Goal: Check status

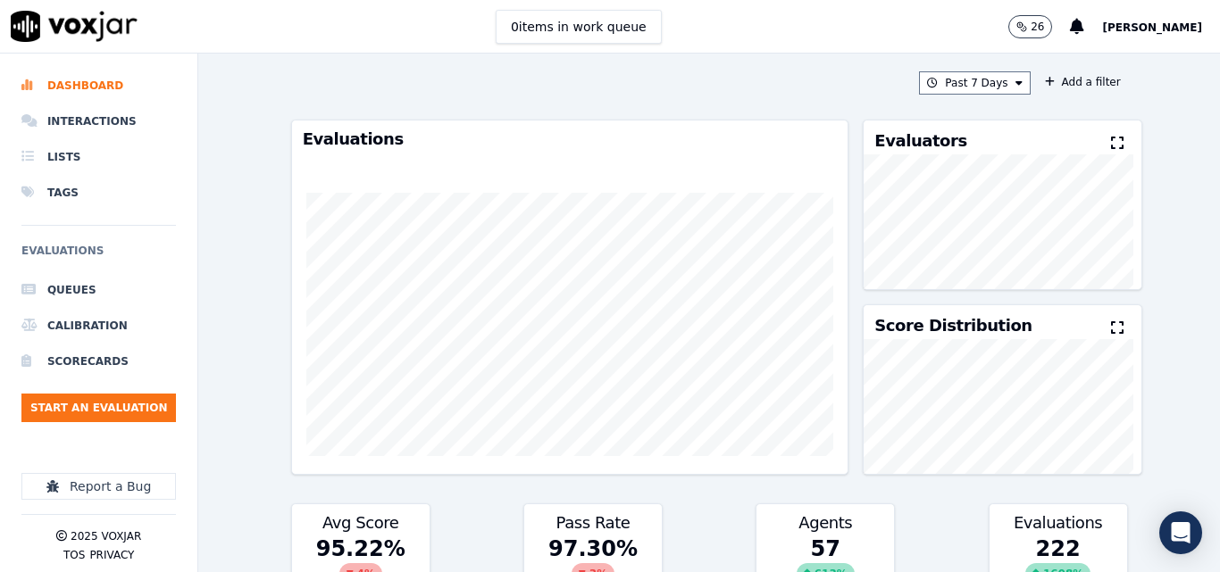
click at [997, 70] on div "Past 7 Days Add a filter Evaluations Evaluators Score Distribution Avg Score 95…" at bounding box center [709, 313] width 851 height 519
click at [1015, 79] on icon at bounding box center [1018, 83] width 7 height 11
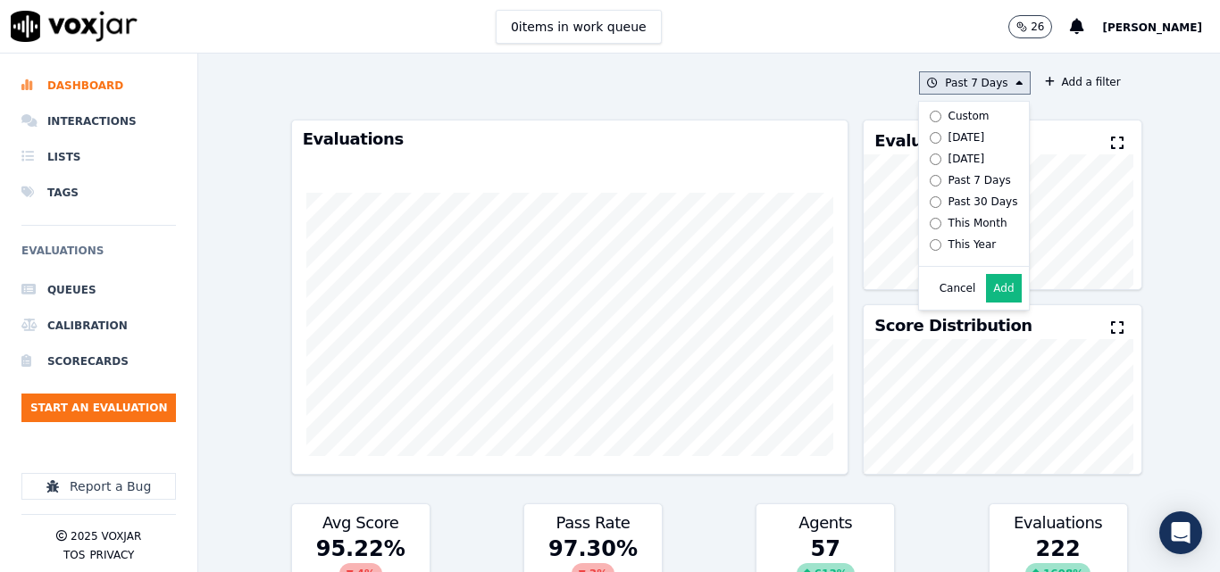
click at [969, 132] on label "Today" at bounding box center [970, 137] width 96 height 21
click at [994, 296] on button "Add" at bounding box center [1003, 288] width 35 height 29
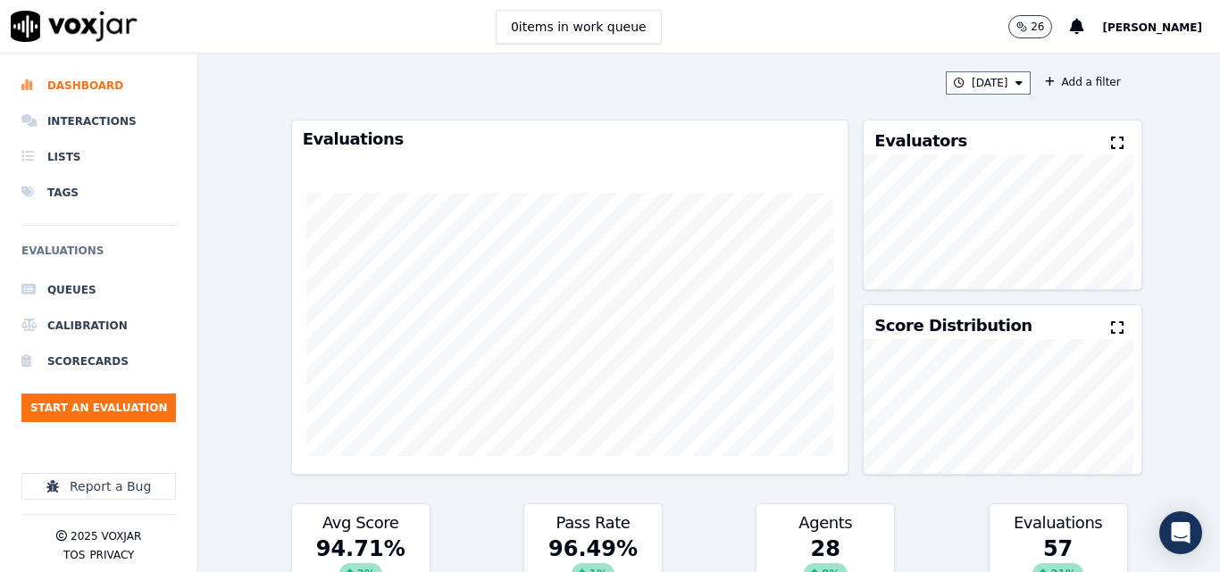
click at [1088, 129] on div "Evaluators" at bounding box center [1001, 138] width 277 height 34
click at [1111, 136] on button at bounding box center [1121, 143] width 20 height 21
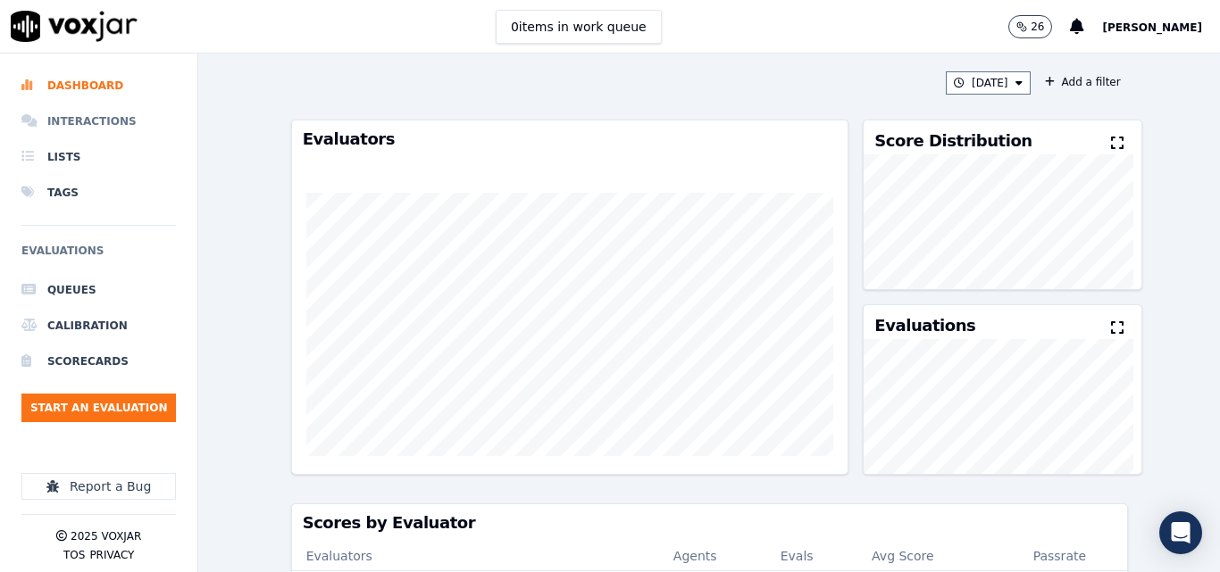
click at [121, 119] on li "Interactions" at bounding box center [98, 122] width 154 height 36
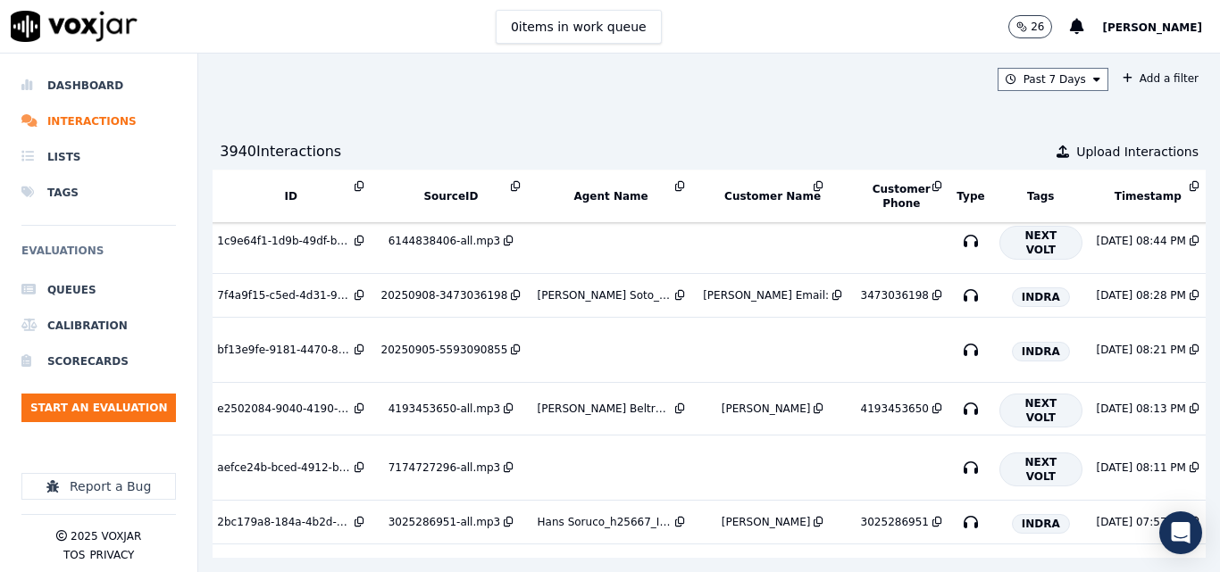
scroll to position [446, 0]
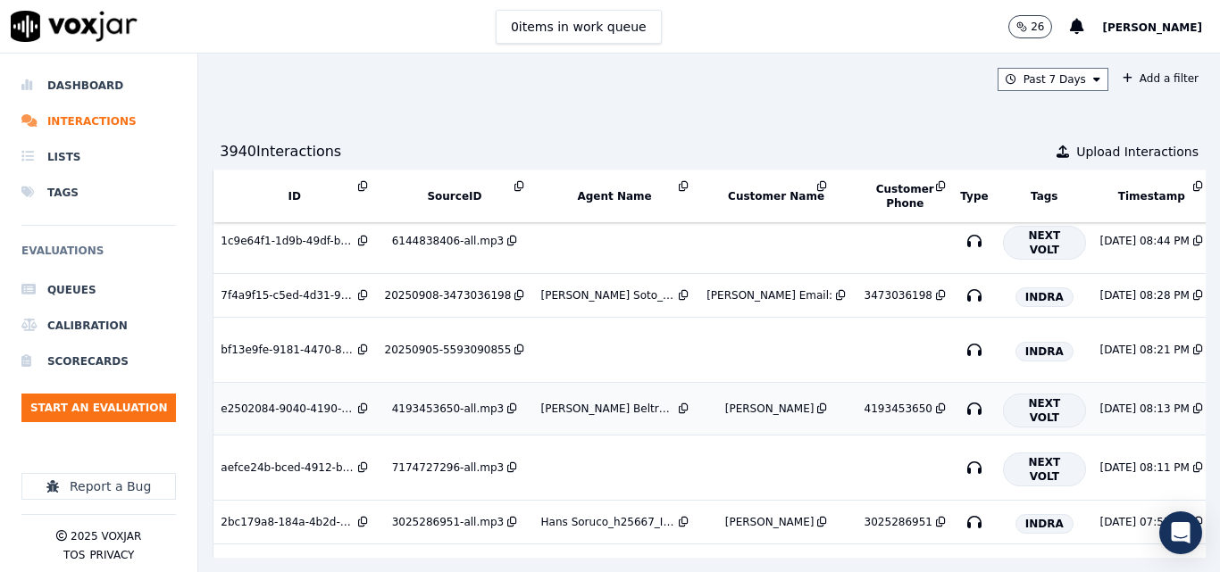
click at [470, 413] on div "4193453650-all.mp3" at bounding box center [448, 409] width 112 height 14
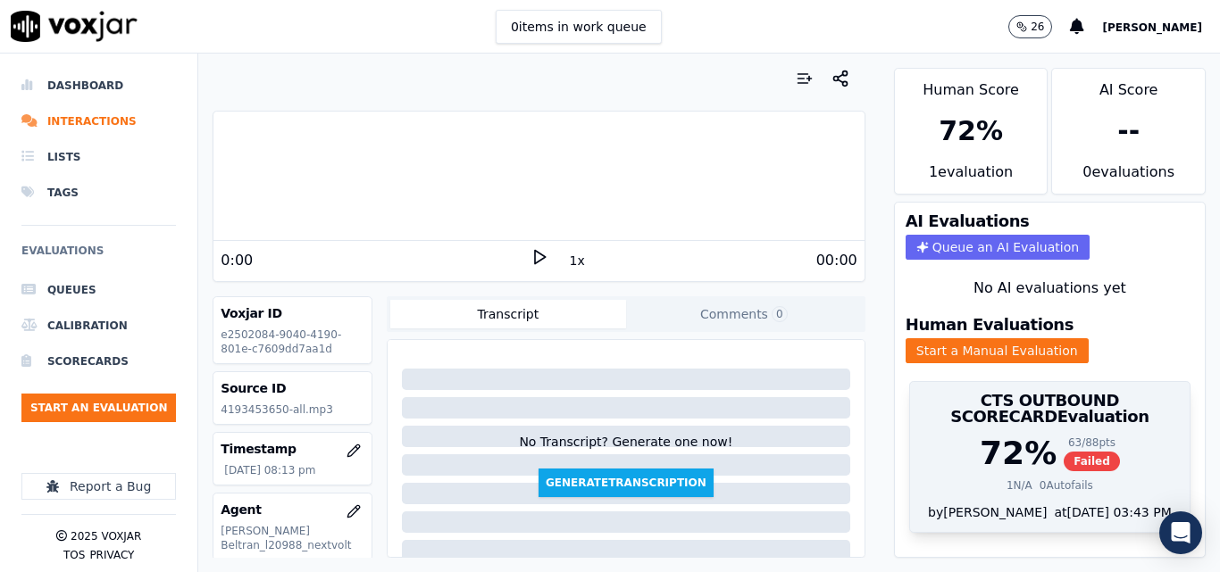
scroll to position [38, 0]
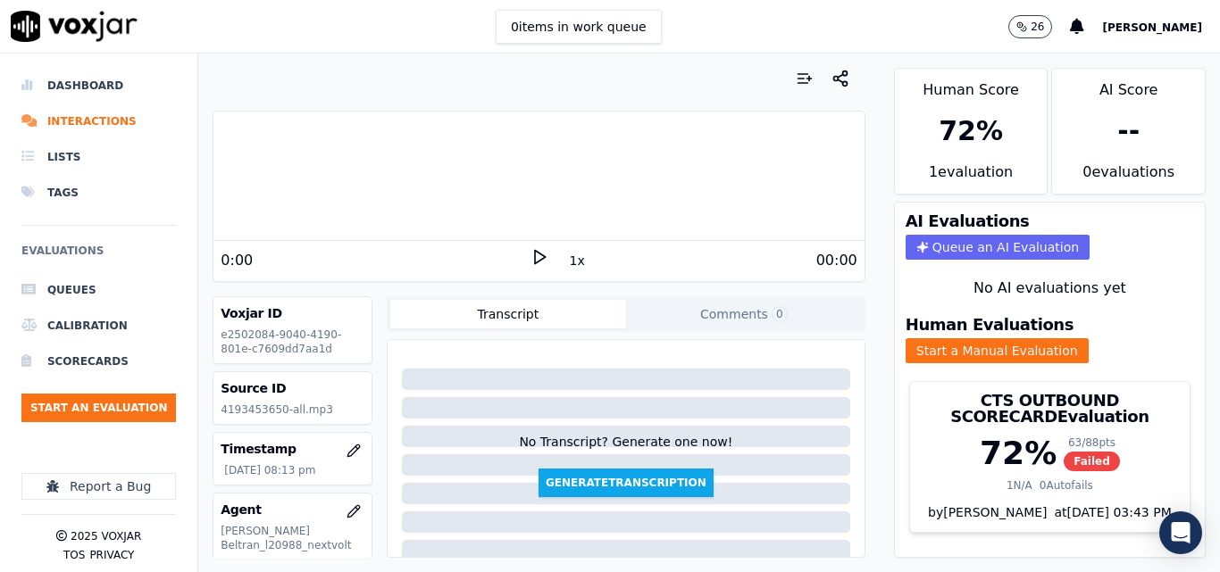
click at [666, 319] on button "Comments 0" at bounding box center [744, 314] width 236 height 29
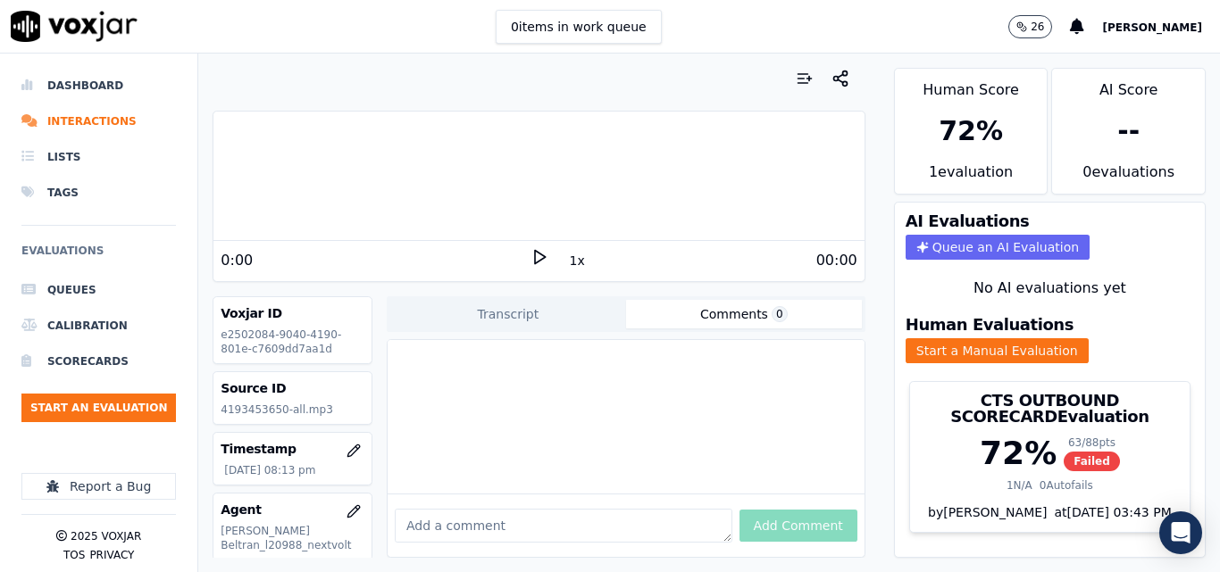
click at [560, 320] on button "Transcript" at bounding box center [508, 314] width 236 height 29
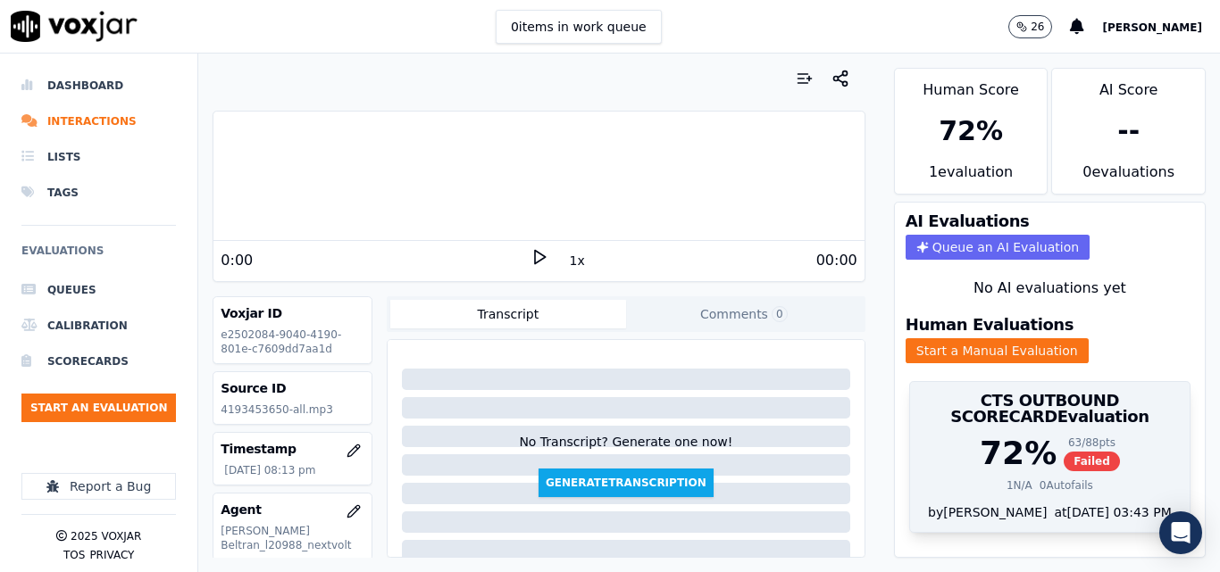
drag, startPoint x: 1079, startPoint y: 400, endPoint x: 1069, endPoint y: 400, distance: 10.7
click at [1075, 436] on div "63 / 88 pts" at bounding box center [1091, 443] width 56 height 14
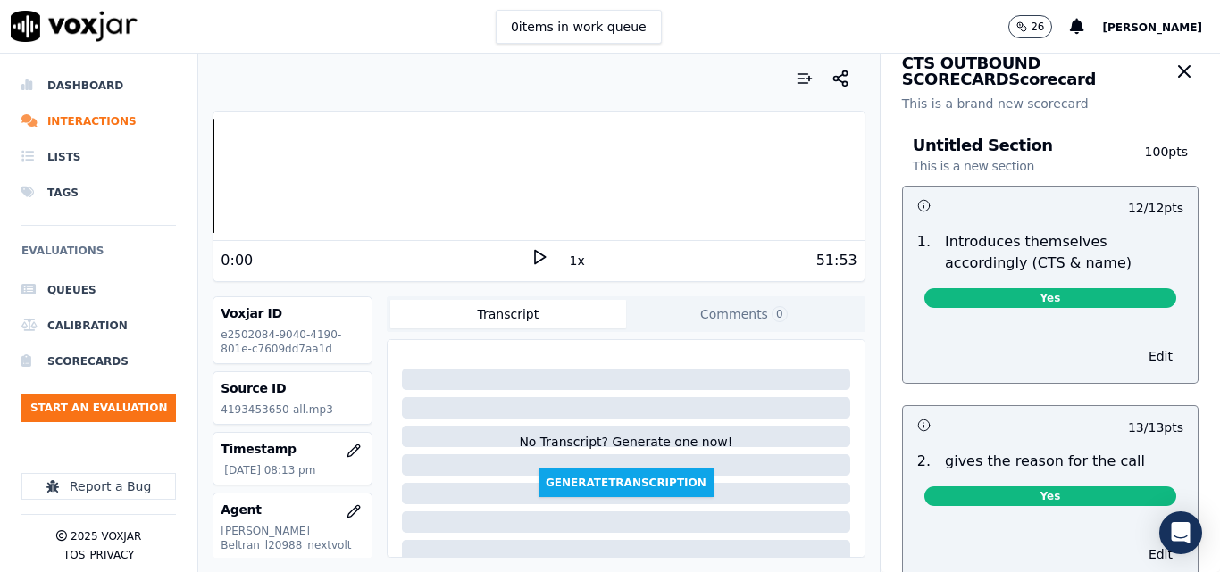
scroll to position [0, 0]
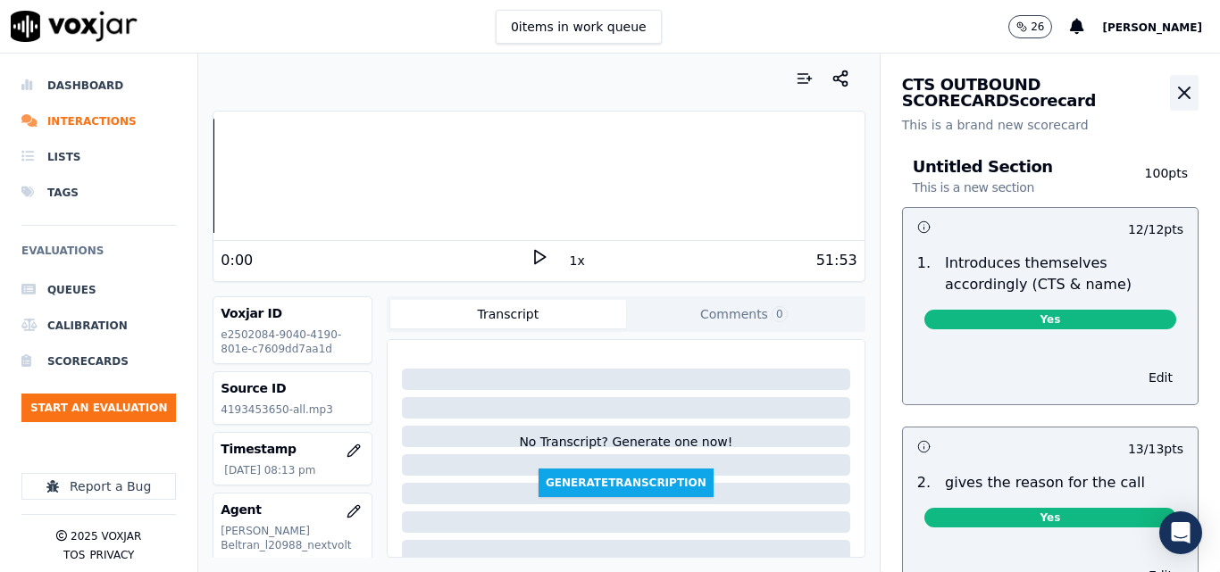
click at [1179, 92] on icon "button" at bounding box center [1184, 93] width 11 height 11
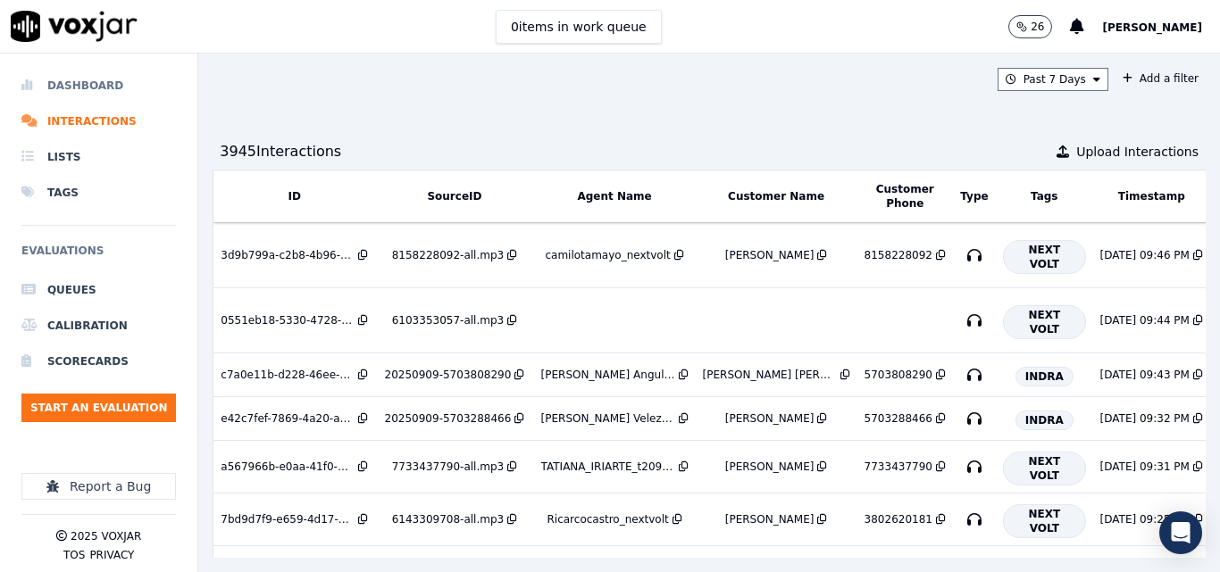
click at [87, 92] on li "Dashboard" at bounding box center [98, 86] width 154 height 36
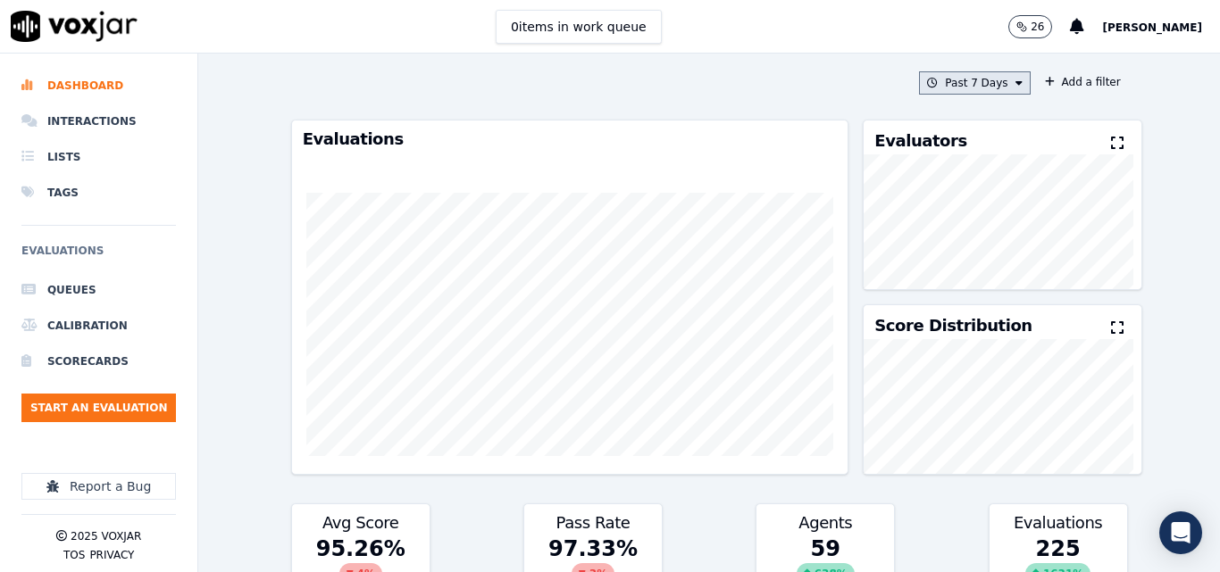
click at [933, 80] on button "Past 7 Days" at bounding box center [974, 82] width 111 height 23
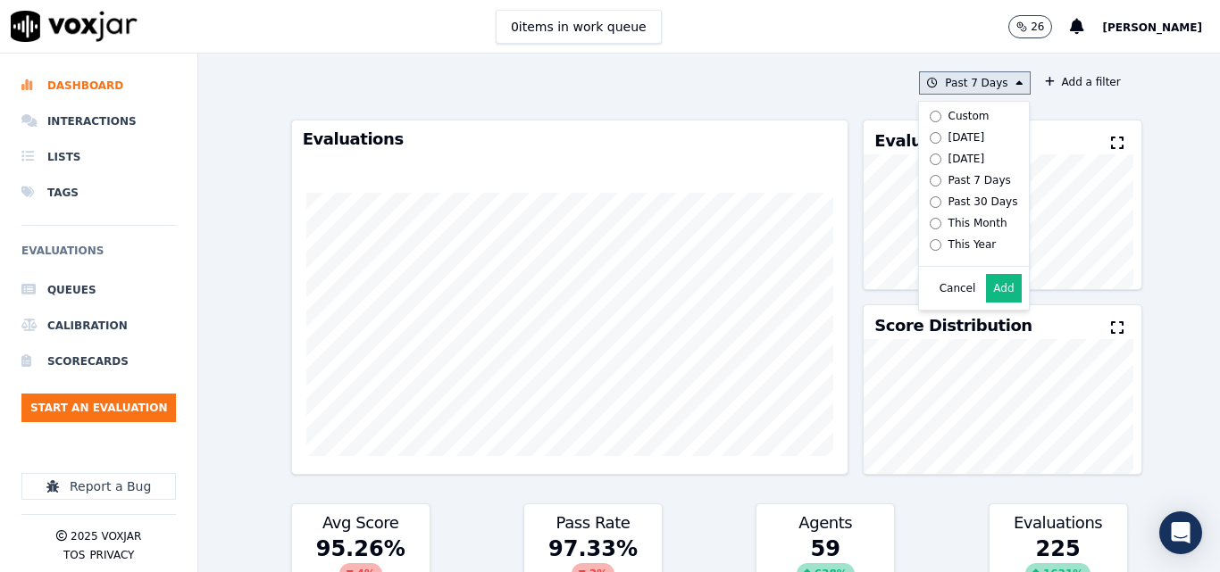
click at [924, 135] on label "Today" at bounding box center [970, 137] width 96 height 21
click at [986, 294] on button "Add" at bounding box center [1003, 288] width 35 height 29
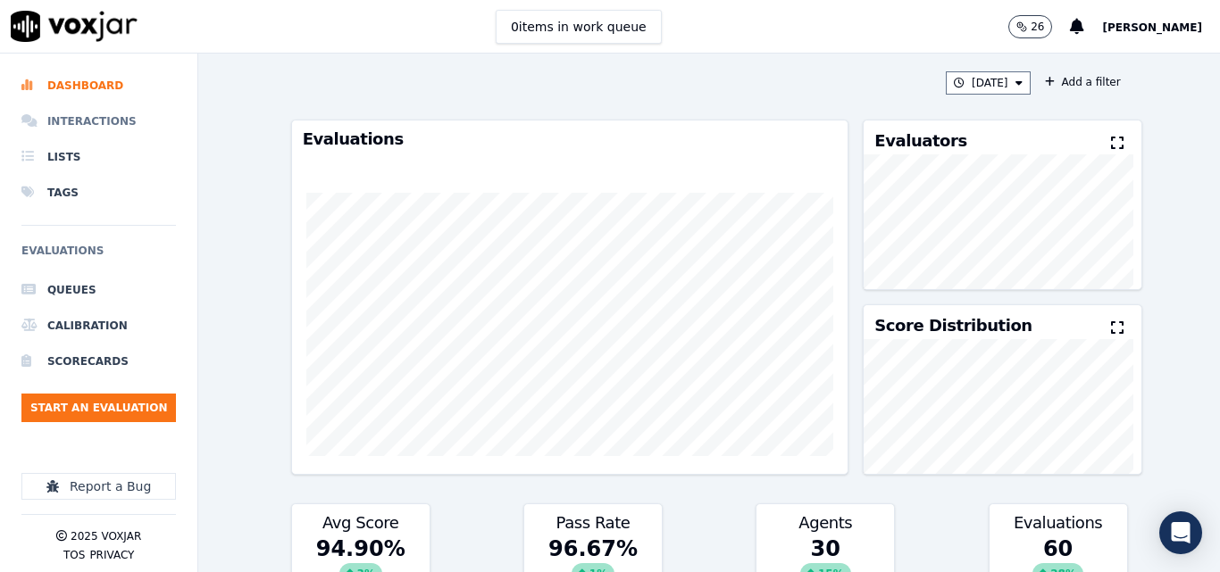
drag, startPoint x: 95, startPoint y: 123, endPoint x: 90, endPoint y: 131, distance: 9.2
click at [95, 126] on li "Interactions" at bounding box center [98, 122] width 154 height 36
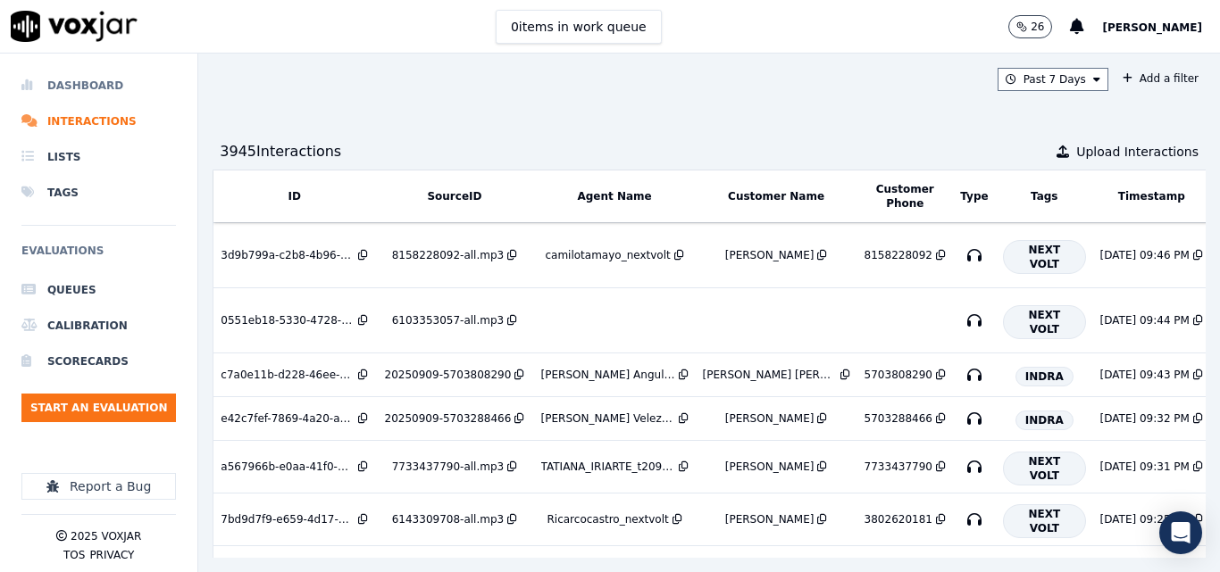
click at [79, 84] on li "Dashboard" at bounding box center [98, 86] width 154 height 36
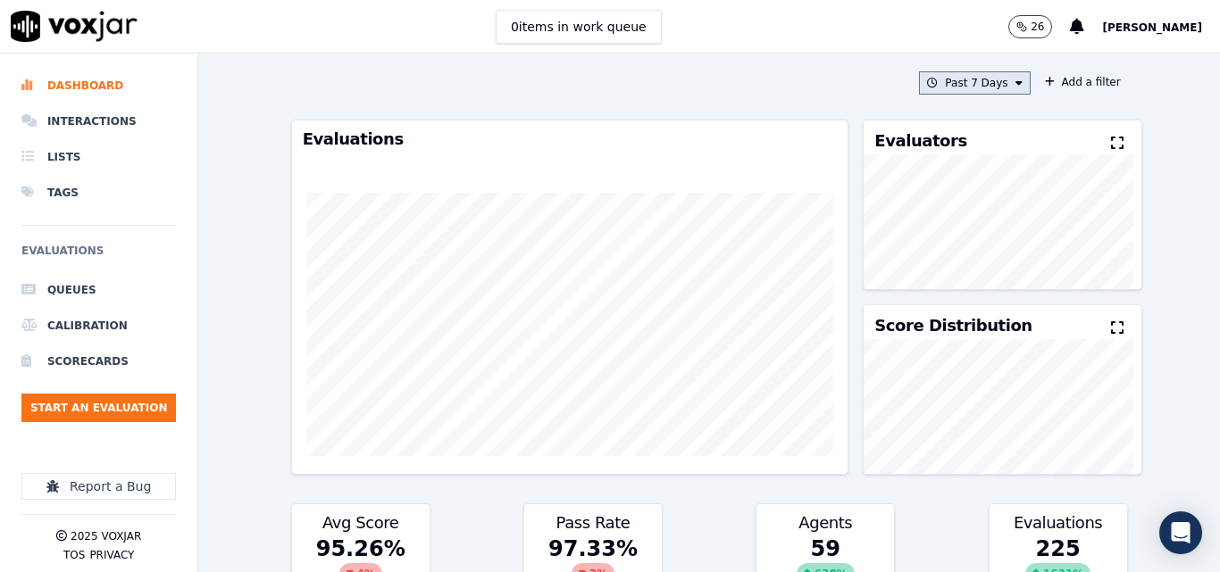
click at [950, 81] on button "Past 7 Days" at bounding box center [974, 82] width 111 height 23
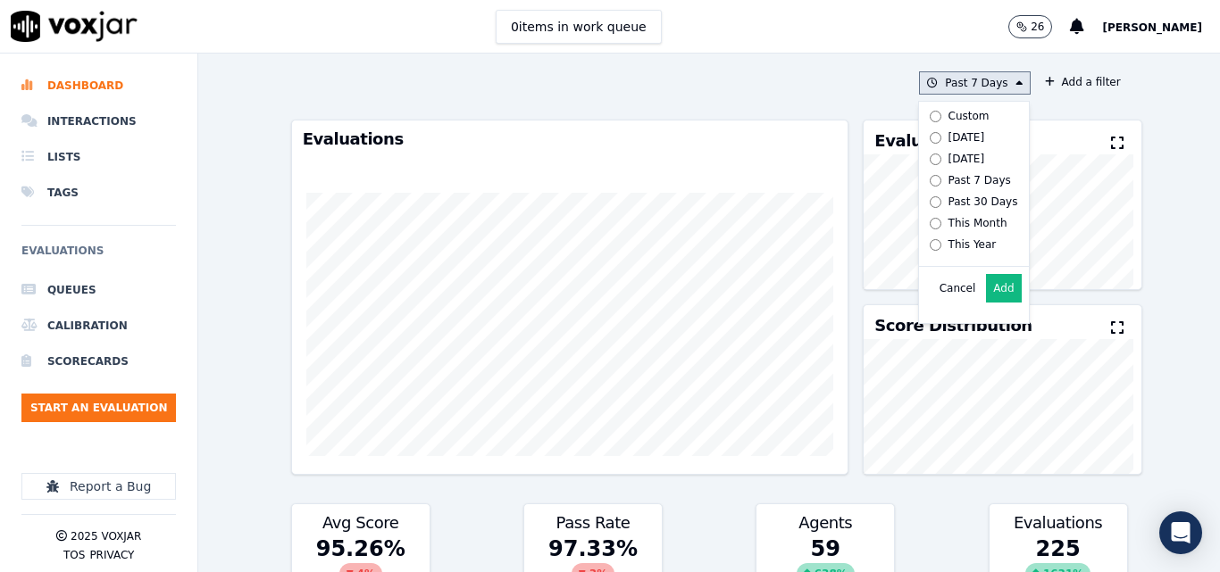
click at [948, 141] on div "Today" at bounding box center [966, 137] width 37 height 14
click at [986, 301] on button "Add" at bounding box center [1003, 288] width 35 height 29
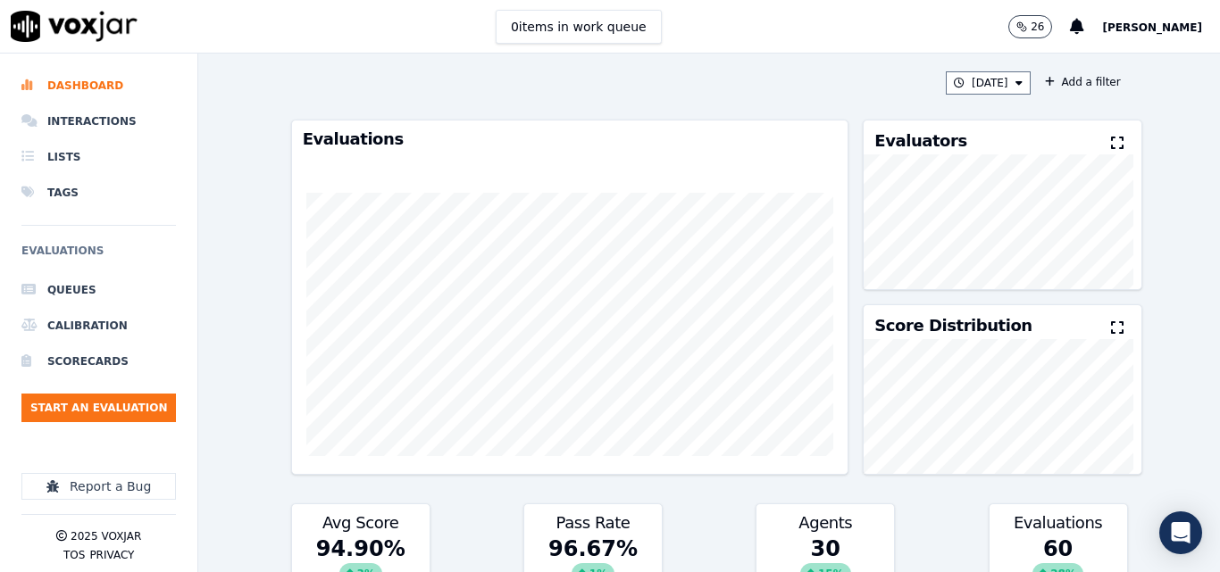
click at [1111, 144] on icon at bounding box center [1117, 143] width 13 height 14
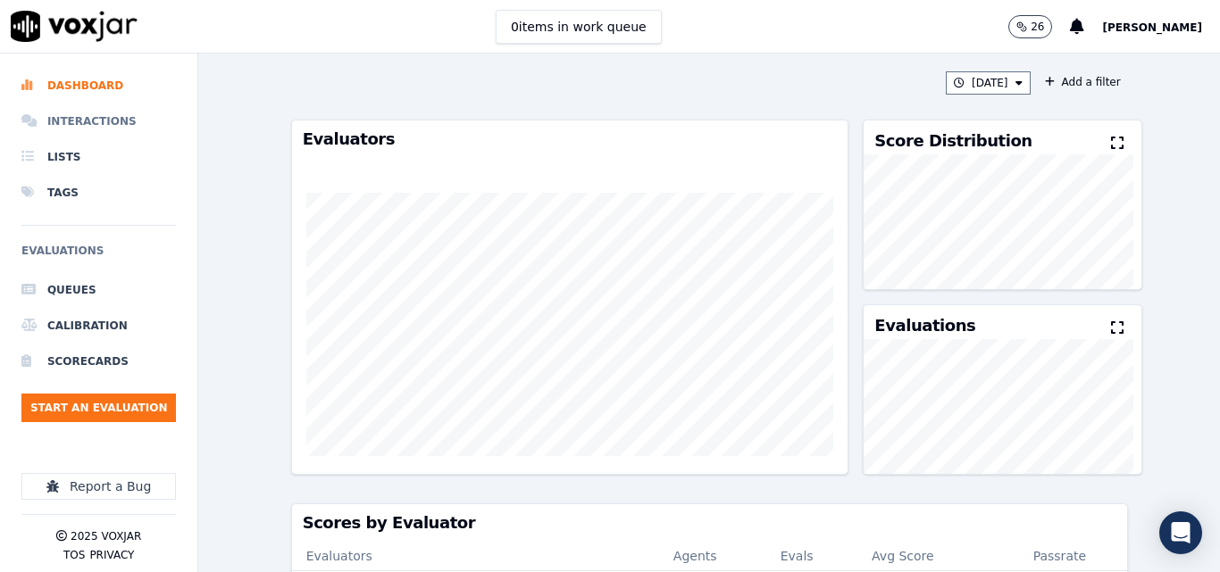
click at [99, 116] on li "Interactions" at bounding box center [98, 122] width 154 height 36
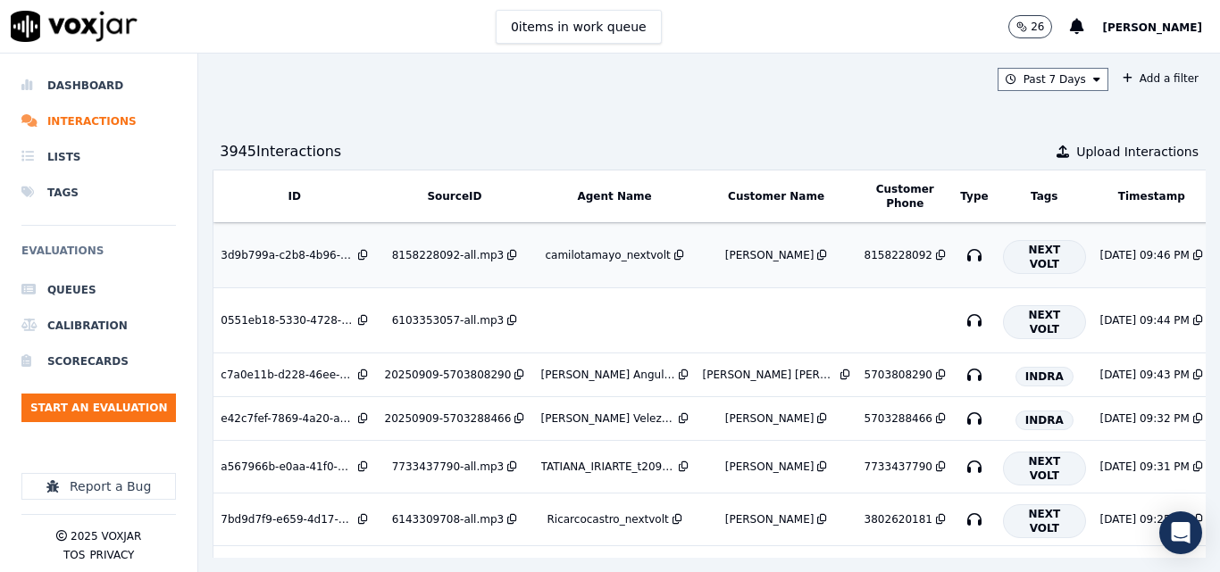
click at [609, 251] on div "camilotamayo_nextvolt" at bounding box center [607, 255] width 125 height 14
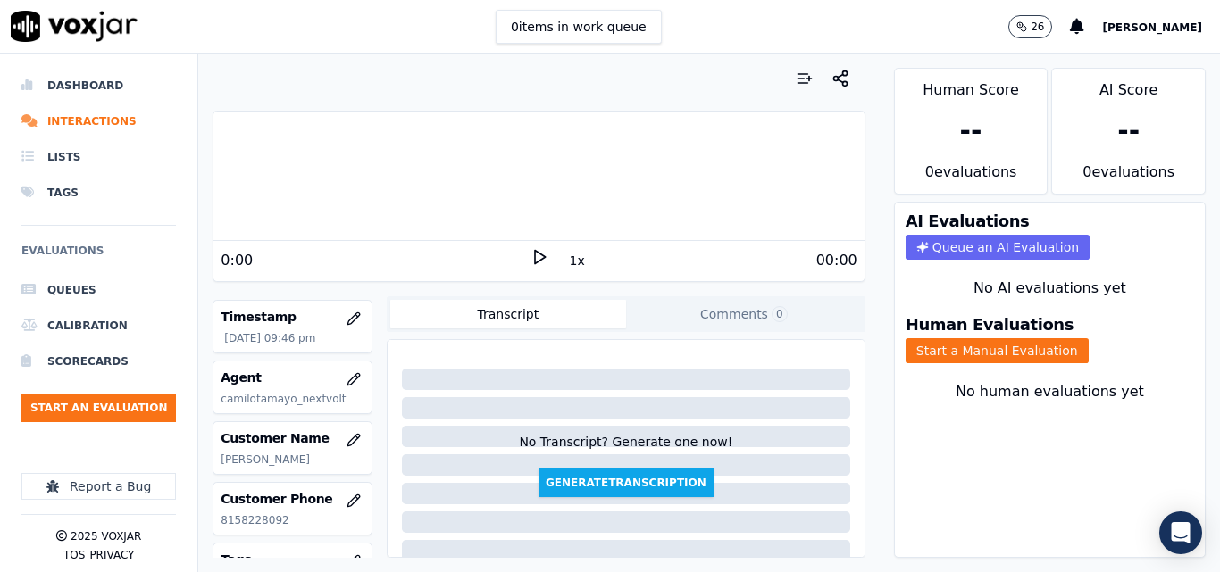
scroll to position [179, 0]
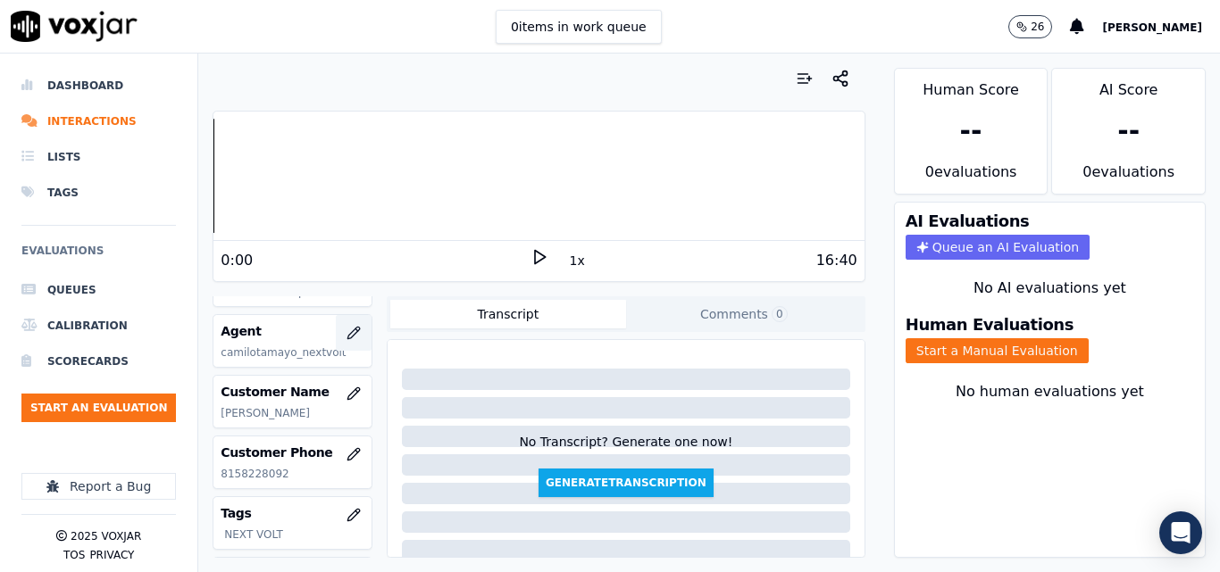
click at [346, 328] on icon "button" at bounding box center [353, 333] width 14 height 14
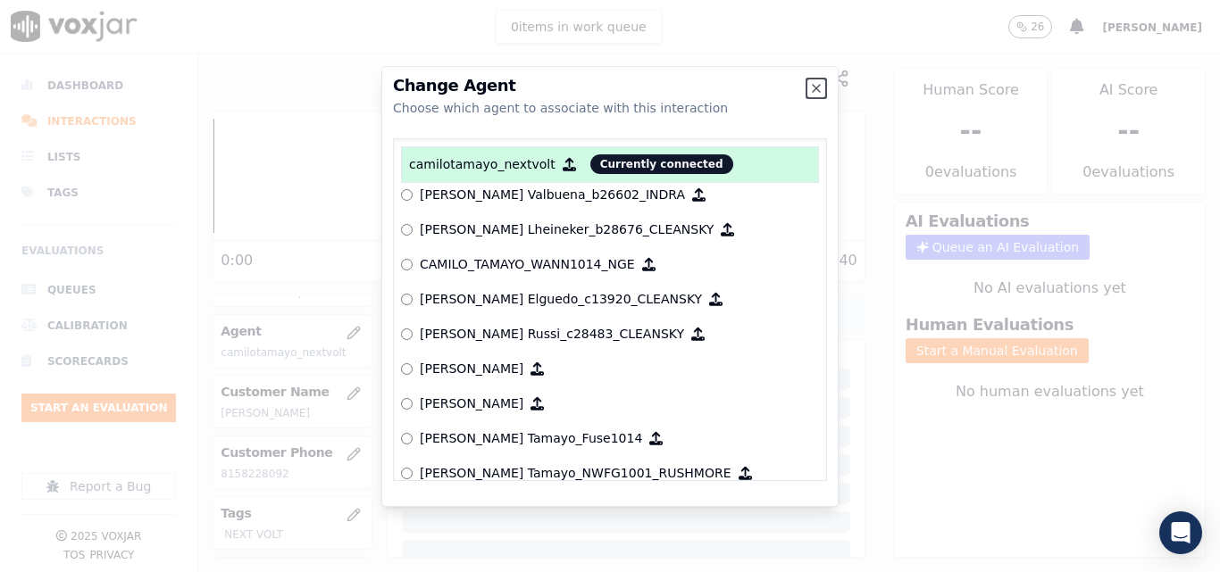
scroll to position [1239, 0]
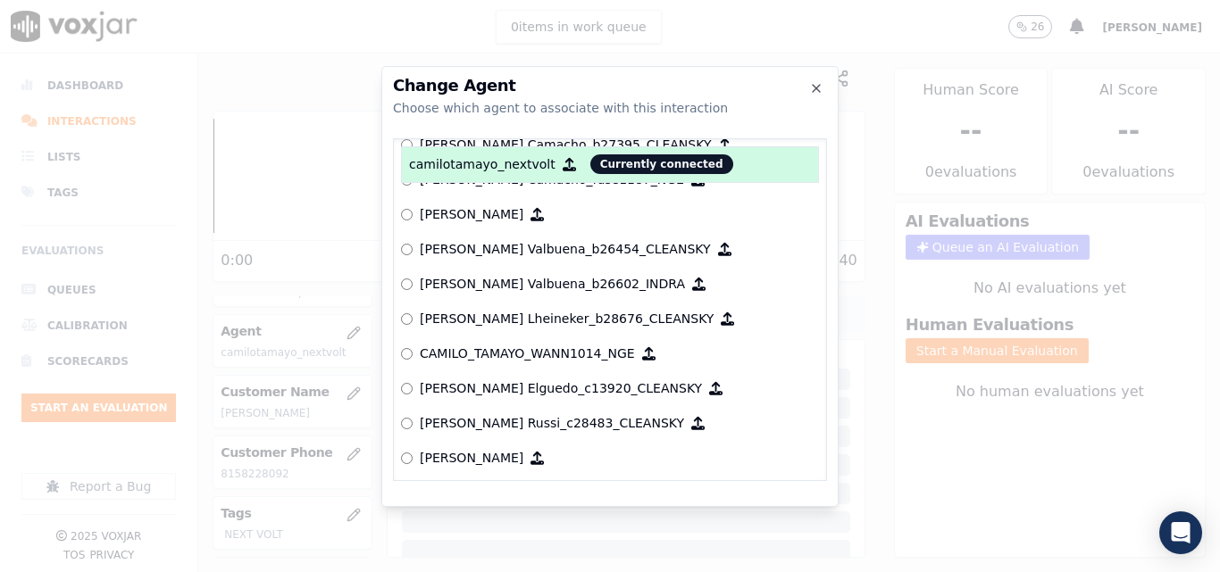
click at [816, 79] on h2 "Change Agent" at bounding box center [610, 86] width 434 height 16
click at [819, 82] on icon "button" at bounding box center [816, 88] width 14 height 14
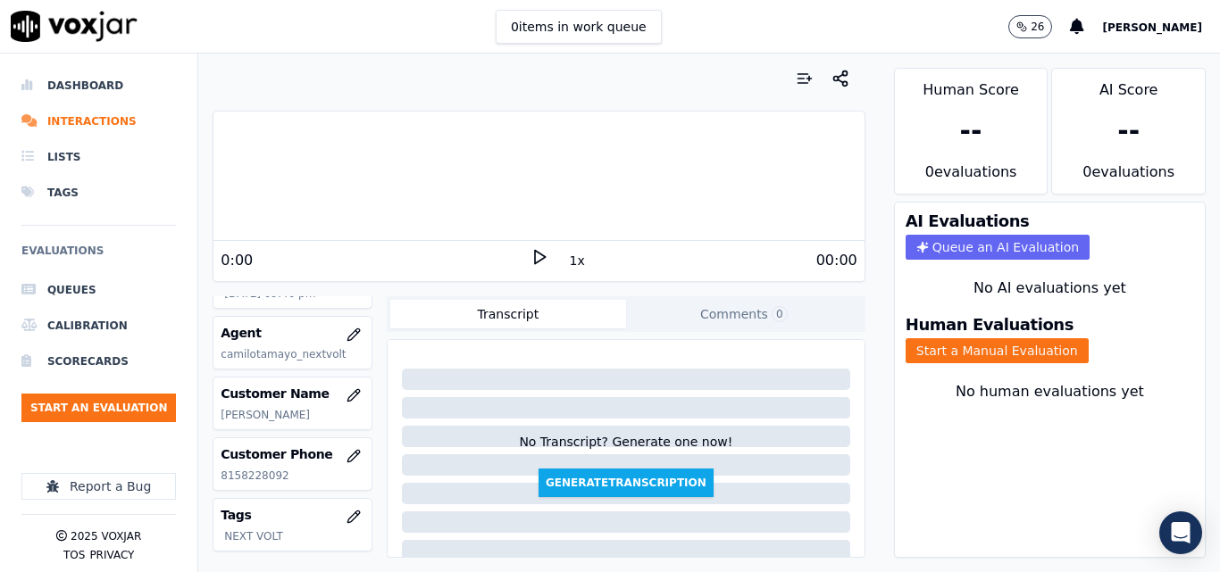
scroll to position [179, 0]
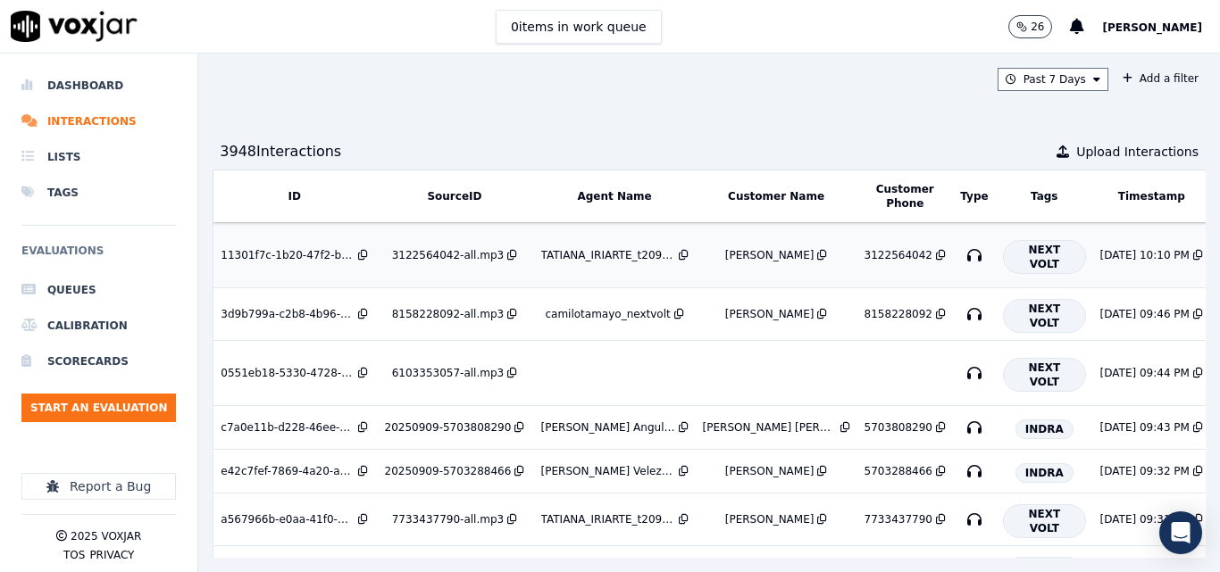
click at [725, 256] on div "[PERSON_NAME]" at bounding box center [769, 255] width 89 height 14
